Goal: Transaction & Acquisition: Purchase product/service

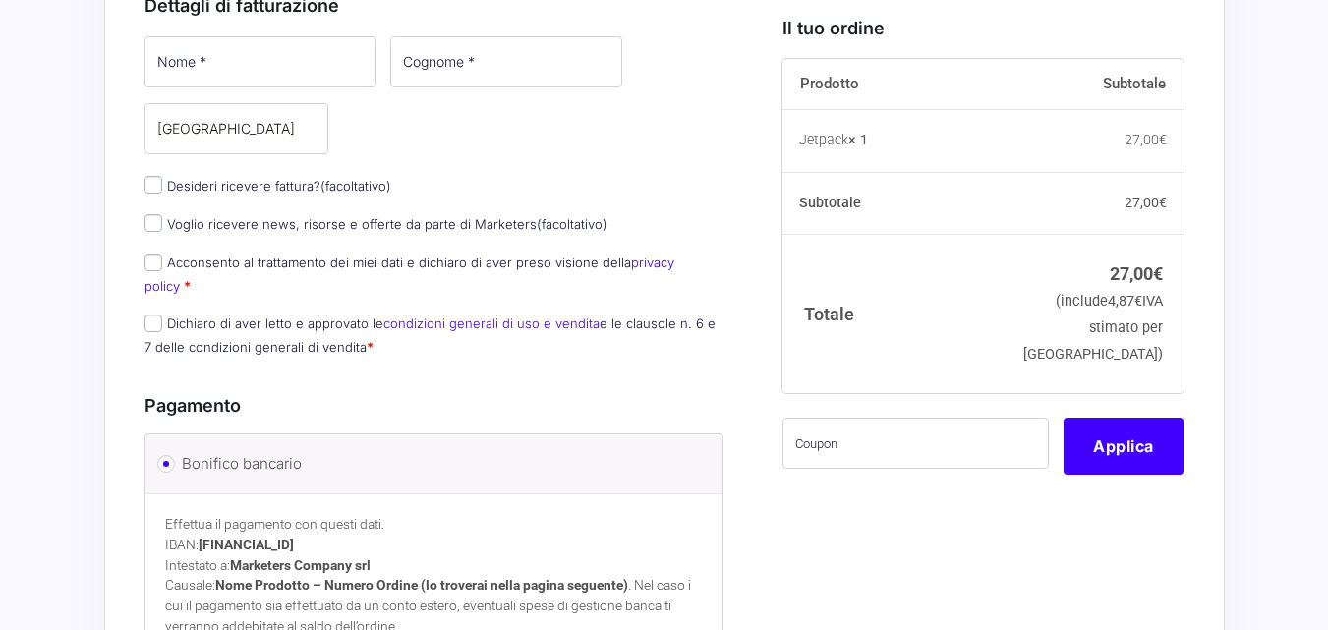
click at [146, 194] on span "Desideri ricevere fattura? (facoltativo)" at bounding box center [267, 185] width 247 height 19
click at [157, 228] on input "Voglio ricevere news, risorse e offerte da parte di Marketers (facoltativo)" at bounding box center [153, 225] width 18 height 18
checkbox input "true"
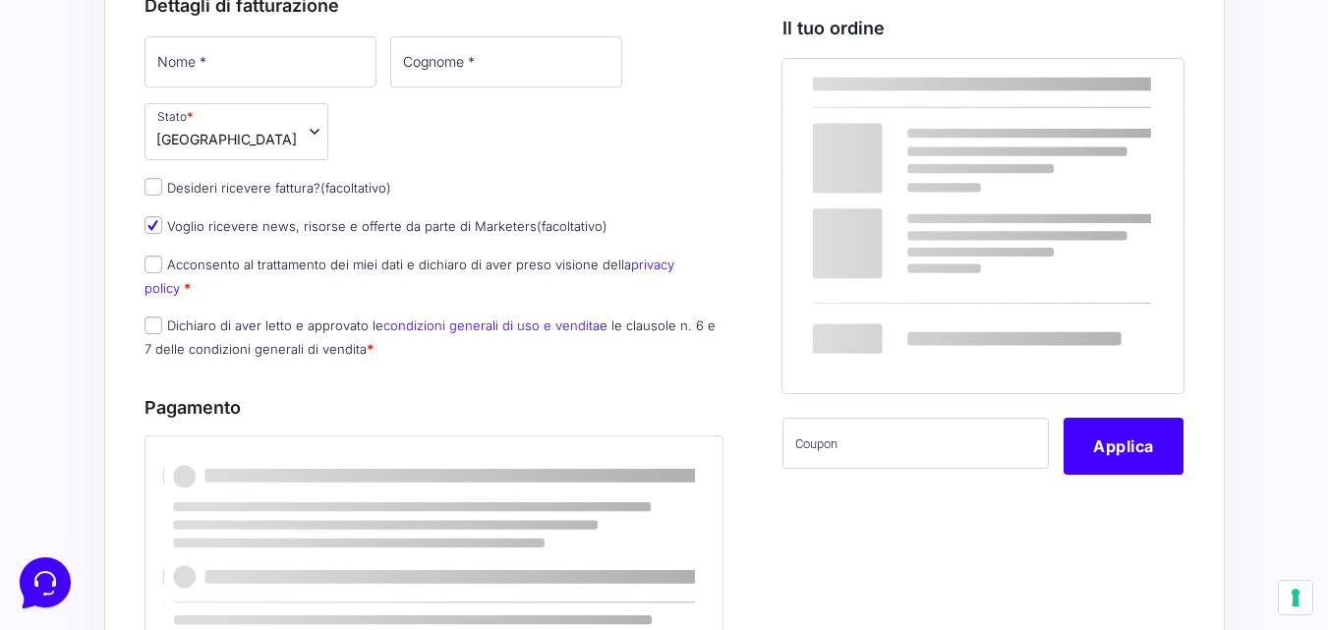
click at [172, 271] on label "Acconsento al trattamento dei miei dati e dichiaro di aver preso visione della …" at bounding box center [409, 276] width 530 height 38
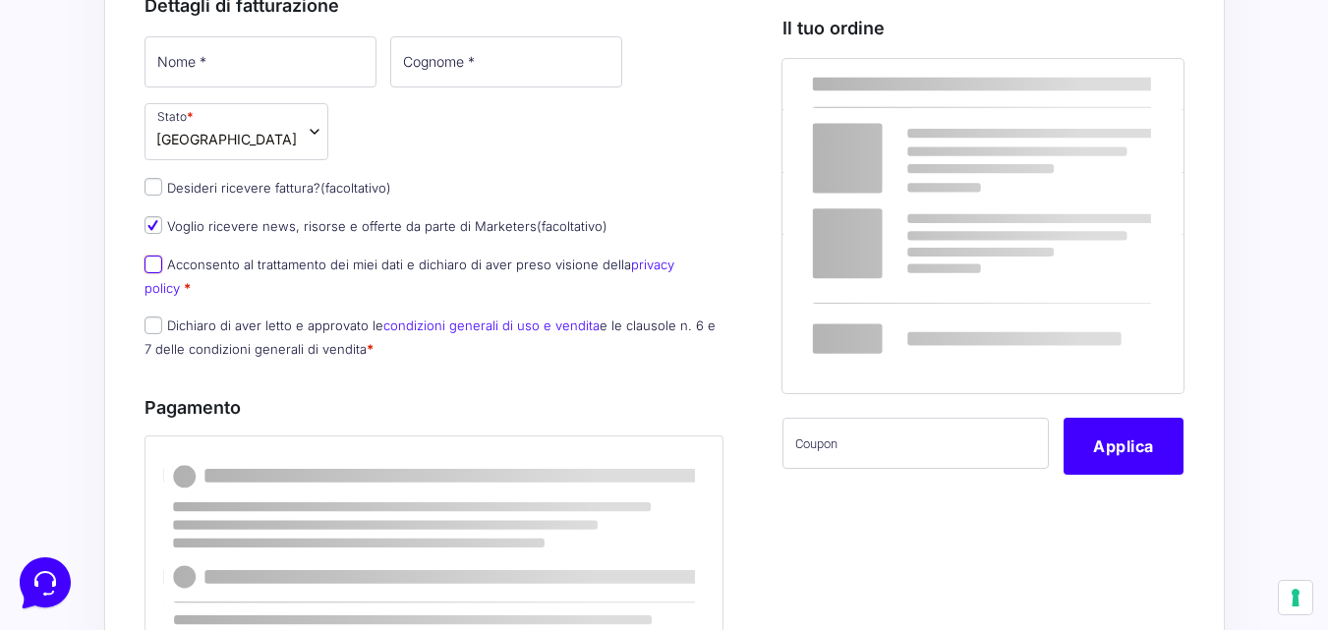
click at [162, 271] on input "Acconsento al trattamento dei miei dati e dichiaro di aver preso visione della …" at bounding box center [153, 265] width 18 height 18
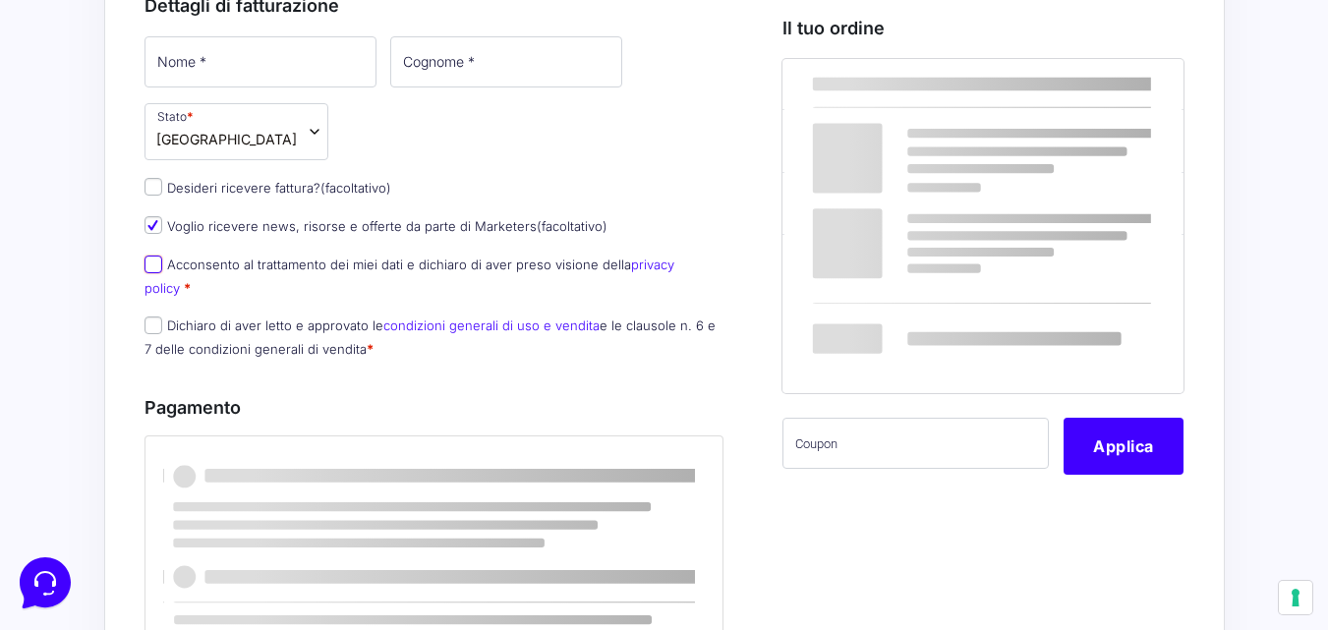
checkbox input "true"
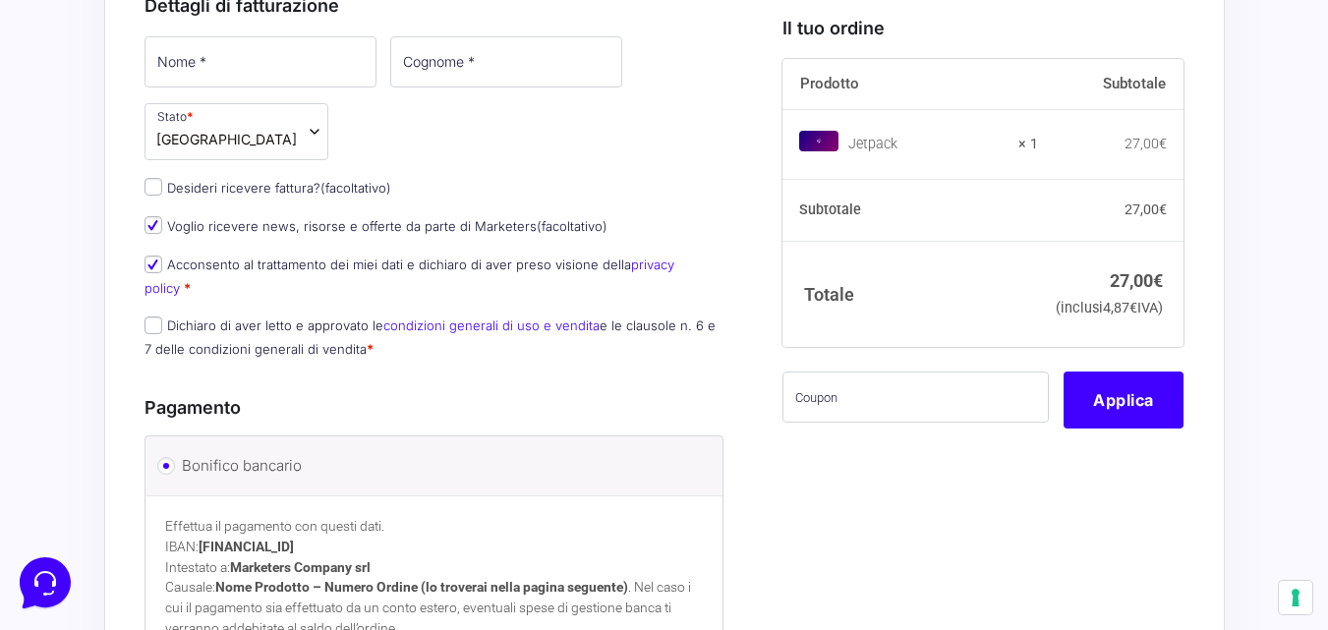
click at [164, 314] on p "Dichiaro di aver letto e approvato le condizioni generali di uso e vendita e le…" at bounding box center [435, 337] width 594 height 51
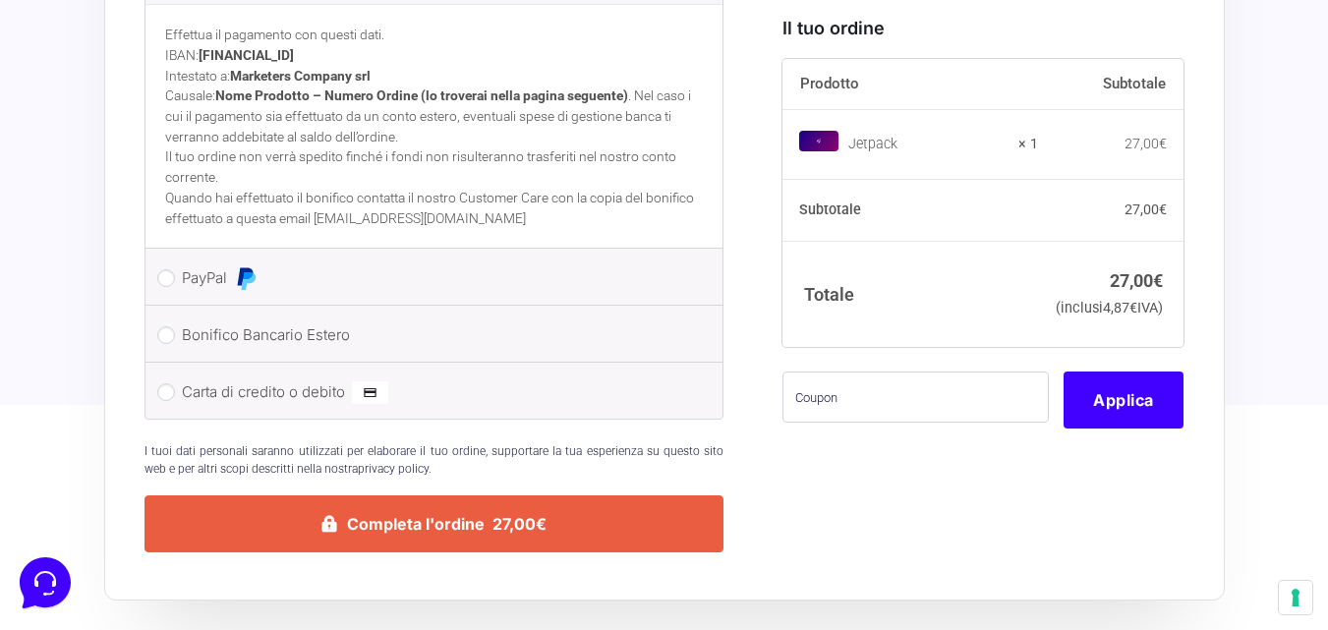
scroll to position [197, 0]
